Goal: Transaction & Acquisition: Purchase product/service

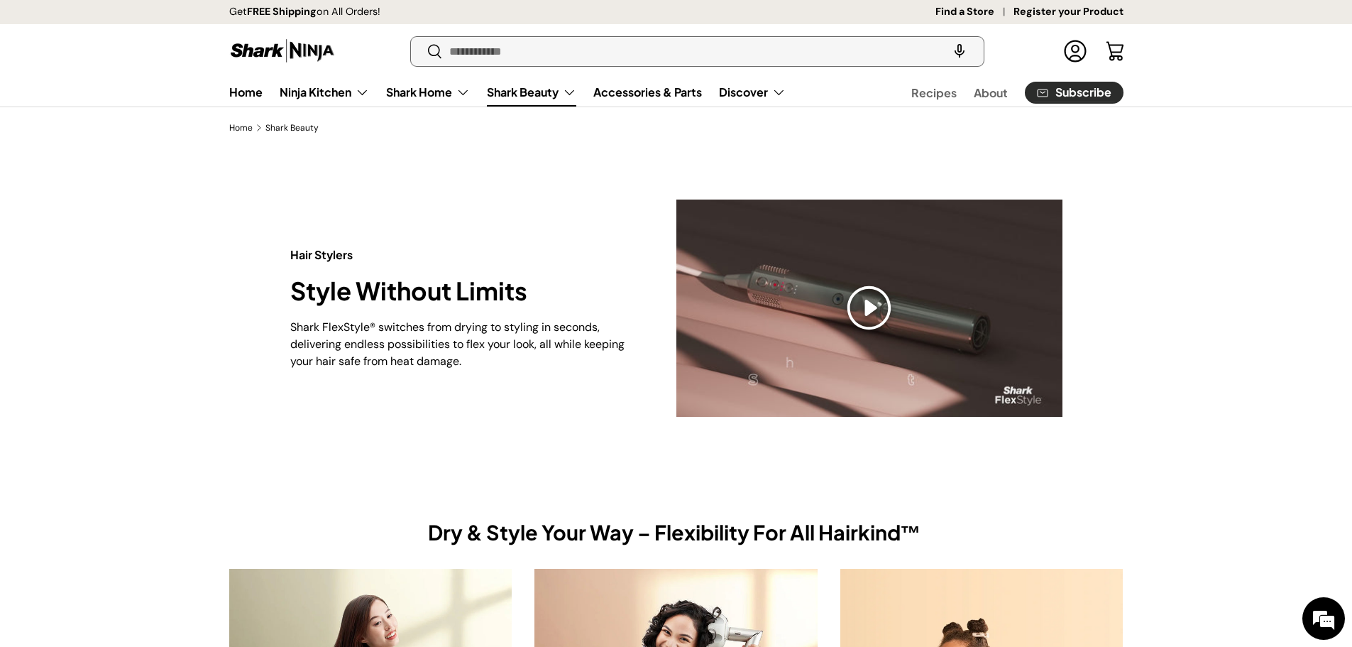
click at [652, 55] on input "Search" at bounding box center [697, 51] width 572 height 29
type input "**********"
click at [411, 35] on button "Search" at bounding box center [427, 51] width 32 height 33
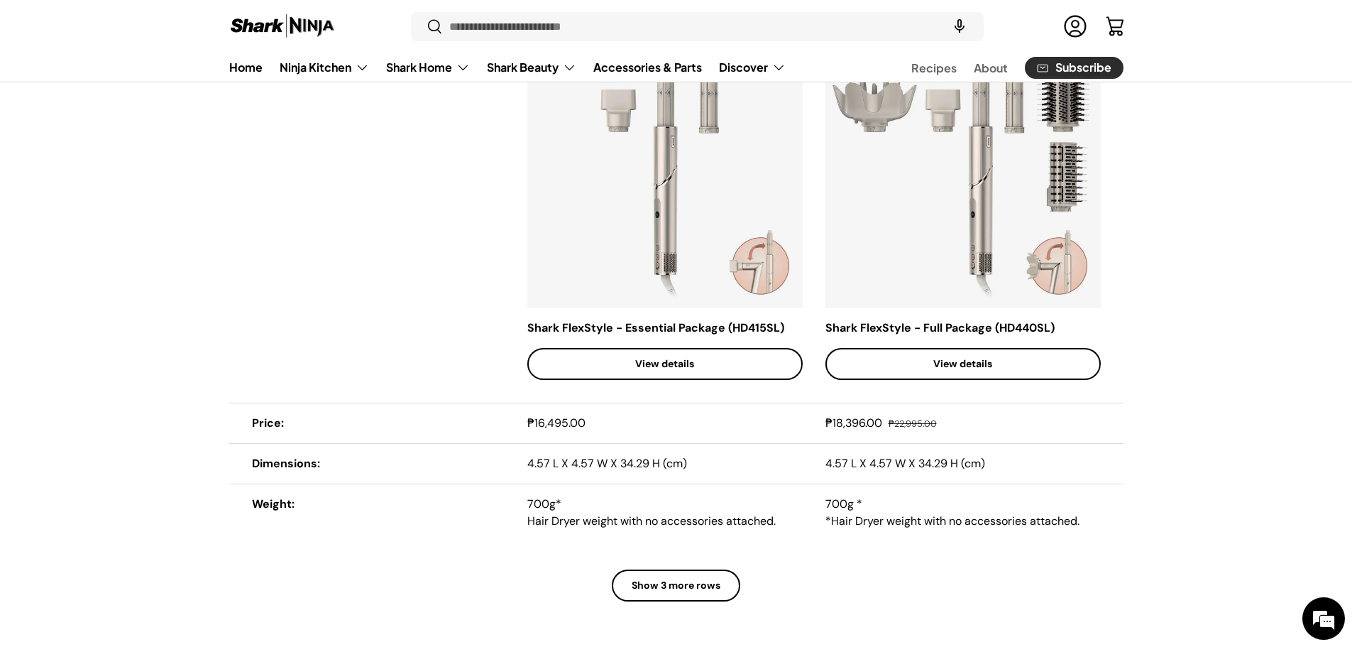
scroll to position [1846, 0]
